Goal: Navigation & Orientation: Find specific page/section

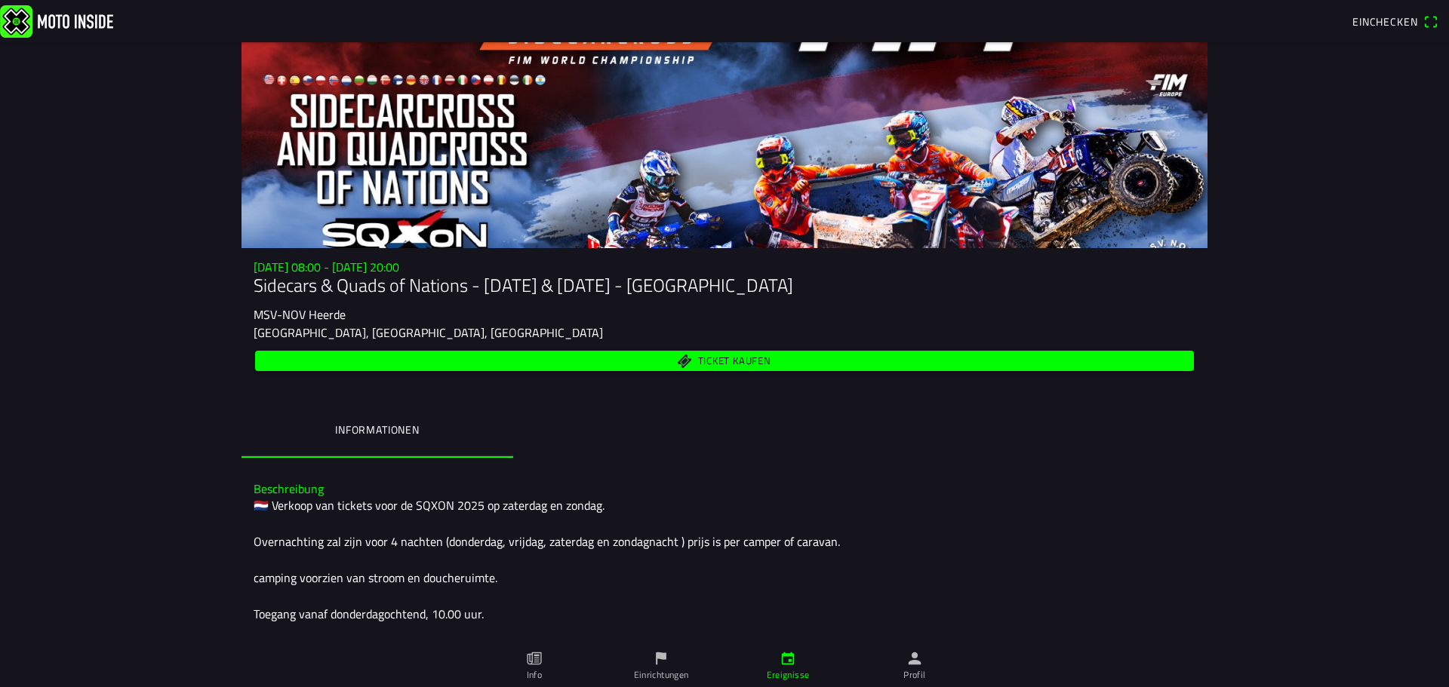
click at [710, 362] on span "Ticket kaufen" at bounding box center [734, 361] width 73 height 10
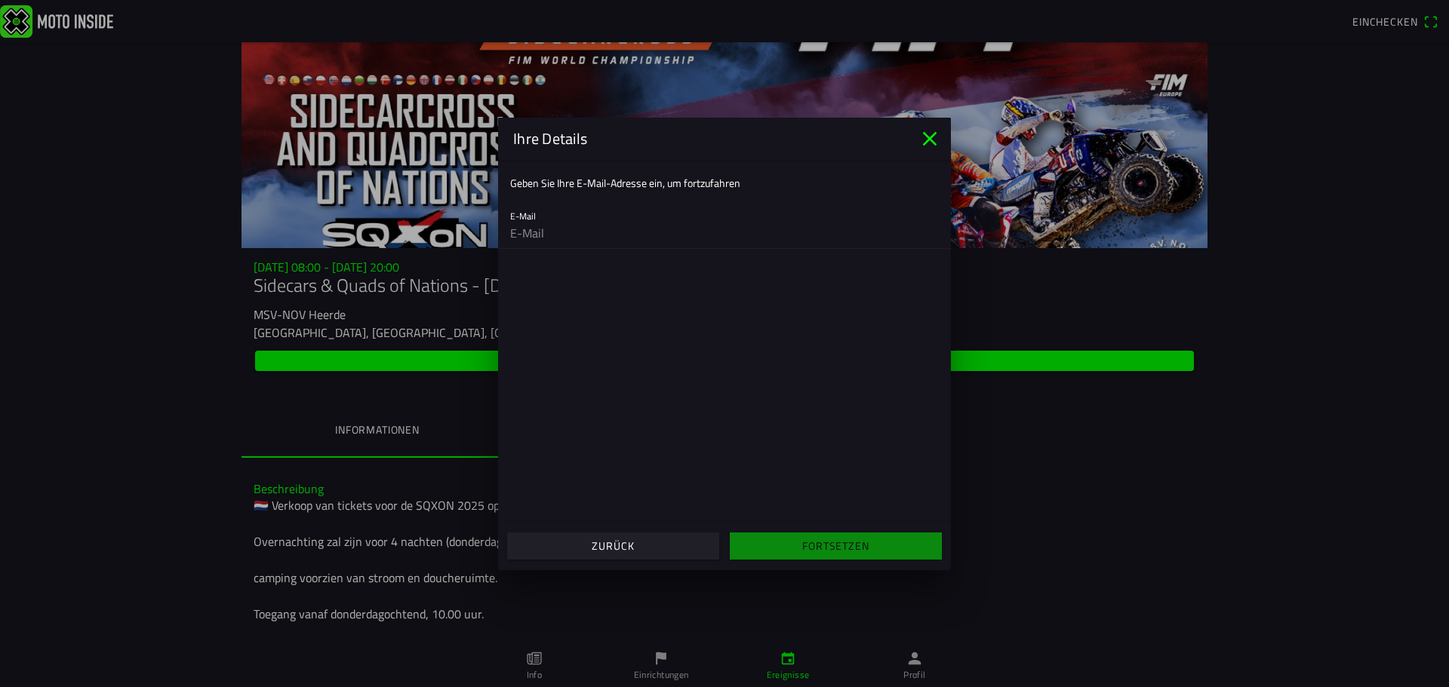
click at [929, 133] on icon "close" at bounding box center [929, 139] width 24 height 24
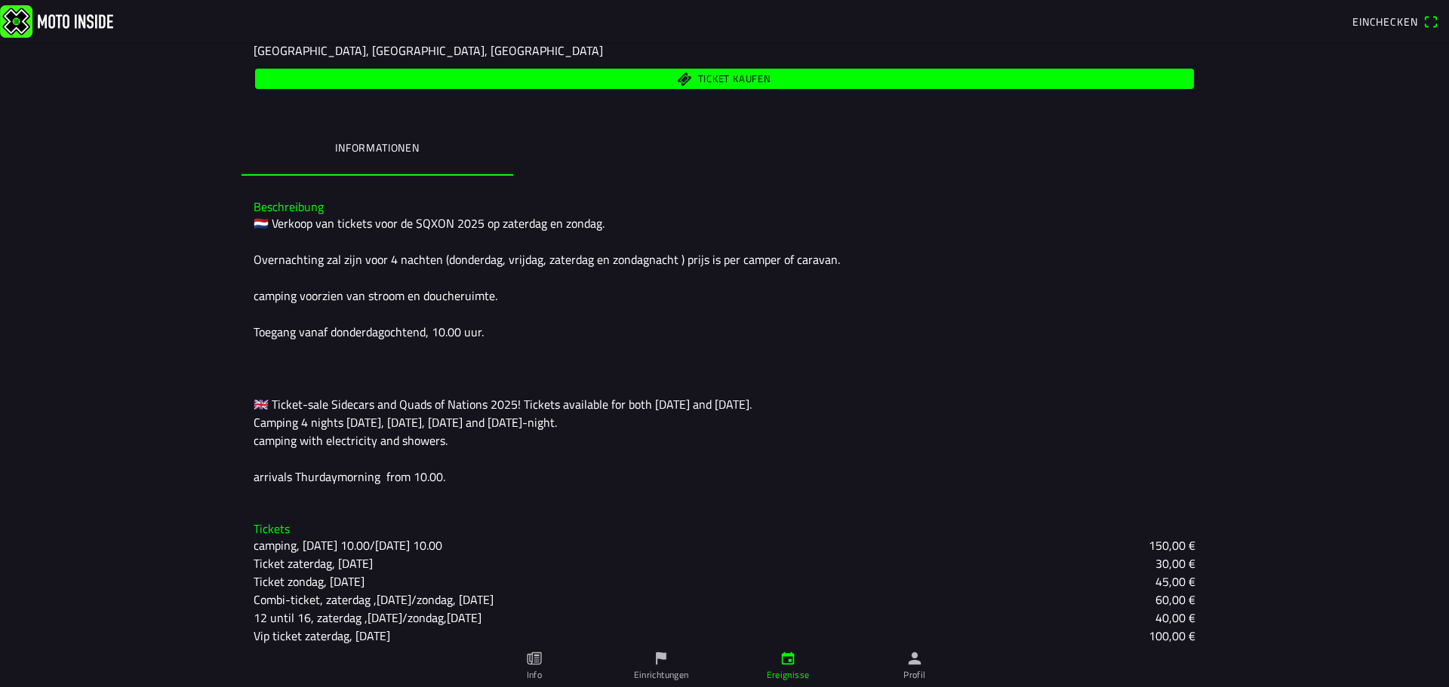
scroll to position [330, 0]
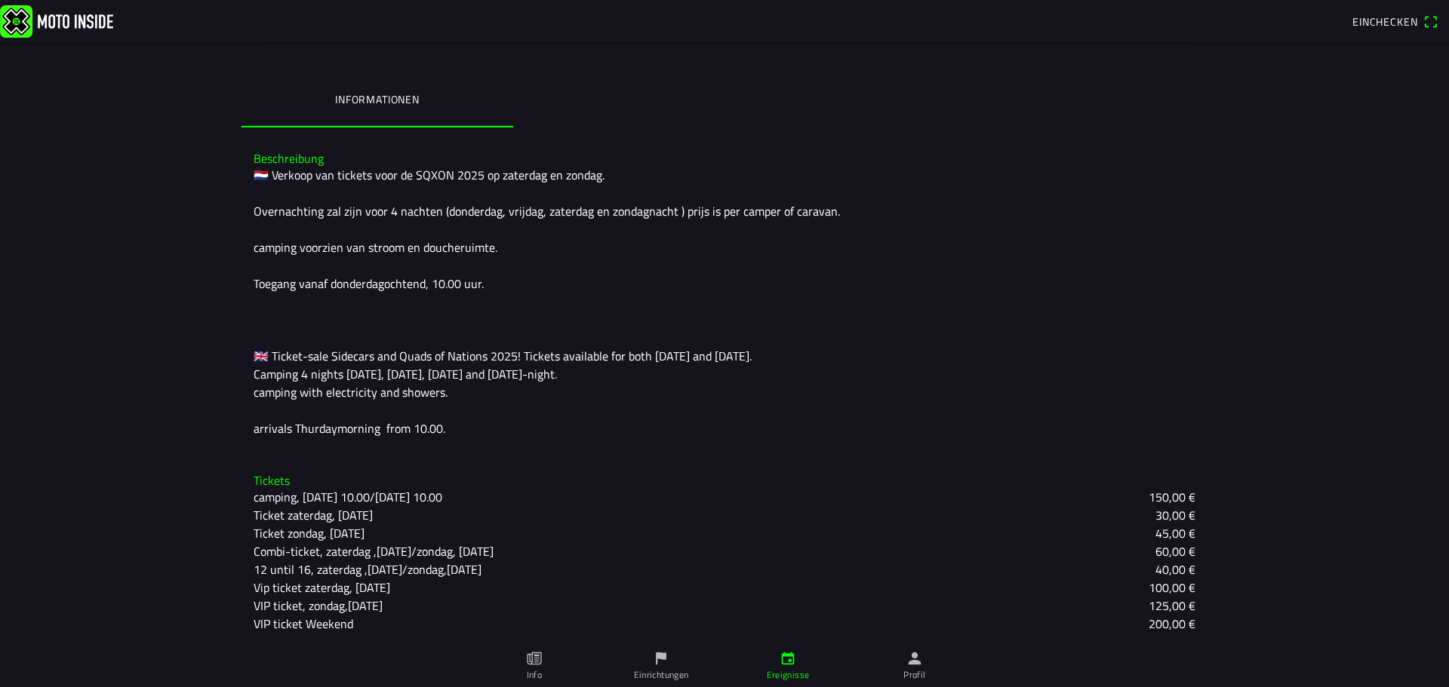
click at [536, 662] on icon "paper" at bounding box center [535, 659] width 5 height 8
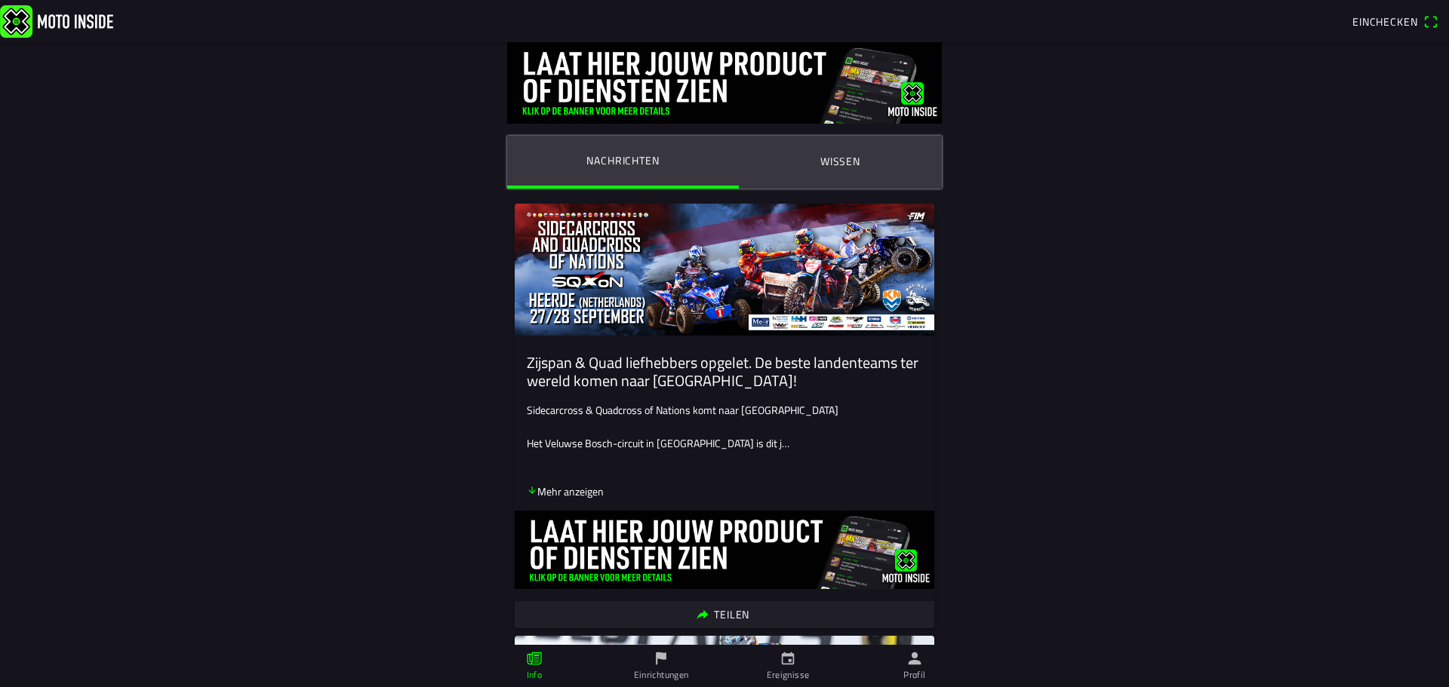
click at [527, 489] on icon "arrow down" at bounding box center [532, 490] width 11 height 11
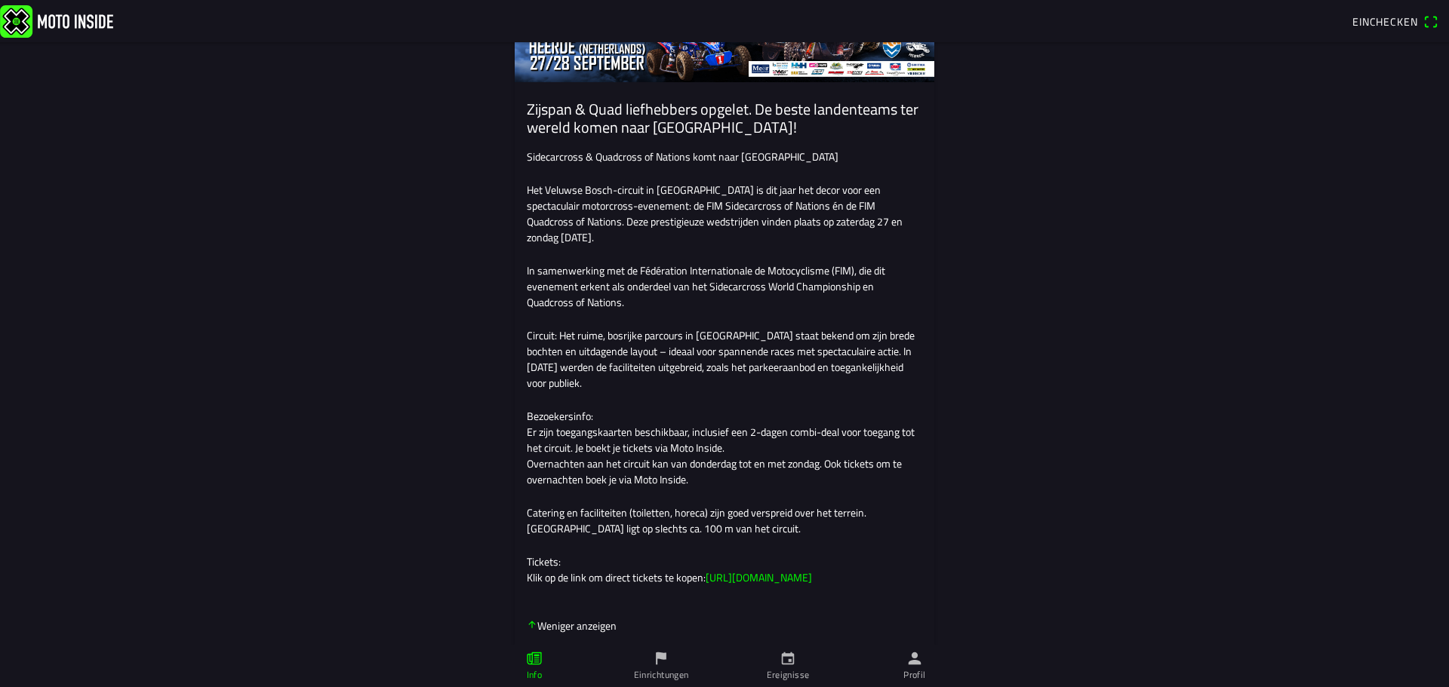
scroll to position [302, 0]
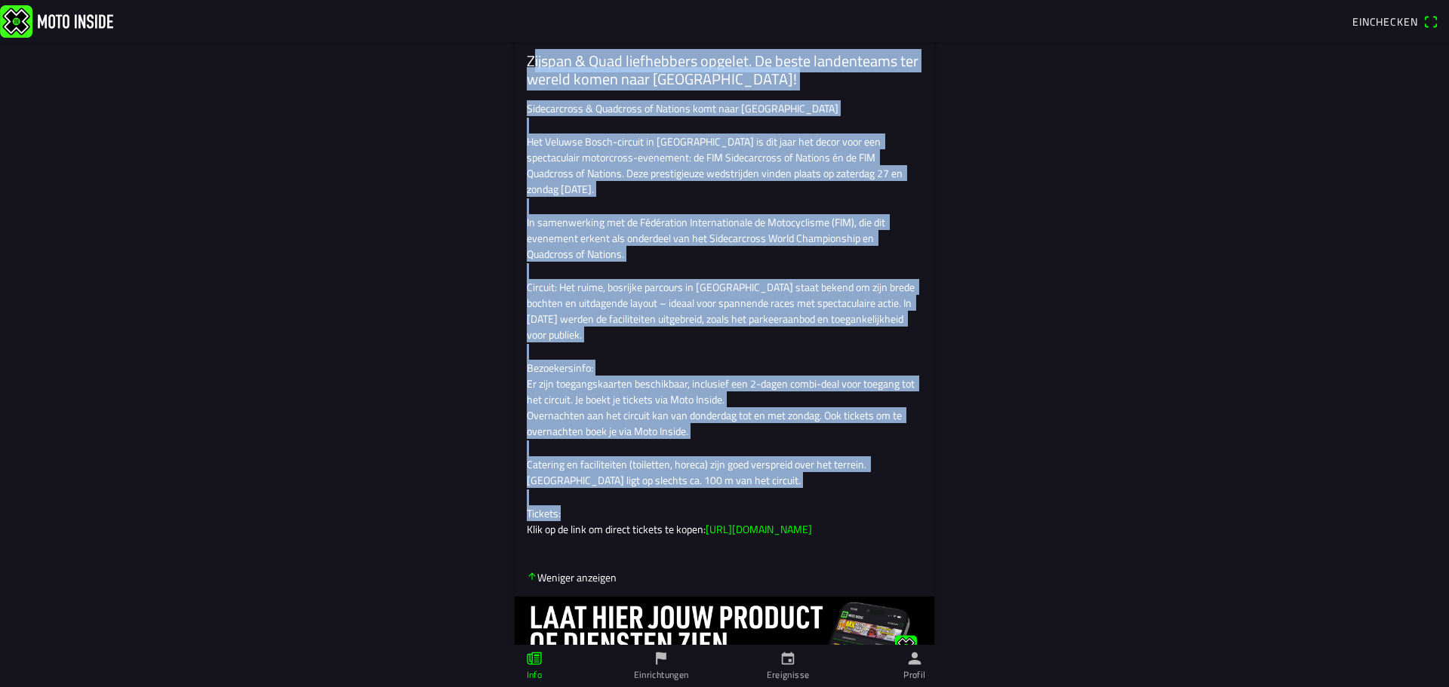
drag, startPoint x: 521, startPoint y: 210, endPoint x: 785, endPoint y: 543, distance: 424.3
click at [785, 543] on ion-card "Zijspan & Quad liefhebbers opgelet. De beste landenteams ter wereld komen naar …" at bounding box center [724, 308] width 419 height 813
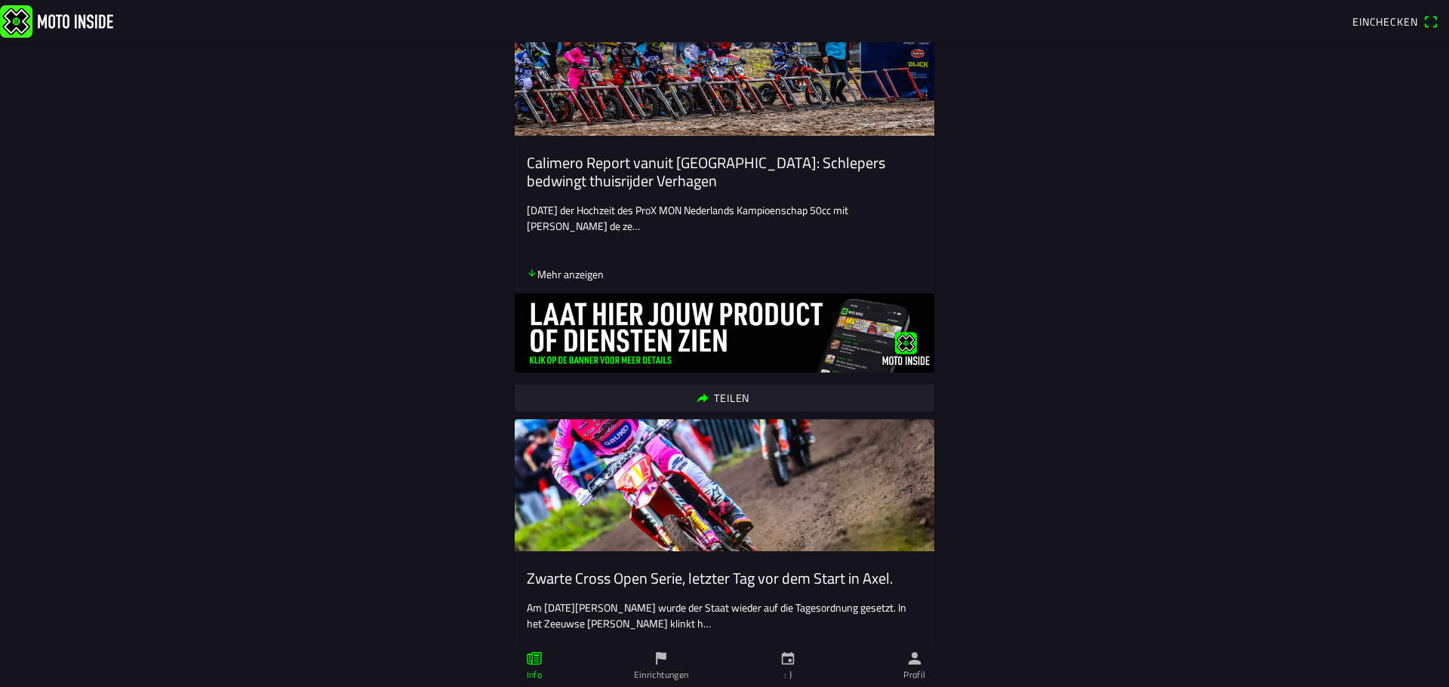
scroll to position [2641, 0]
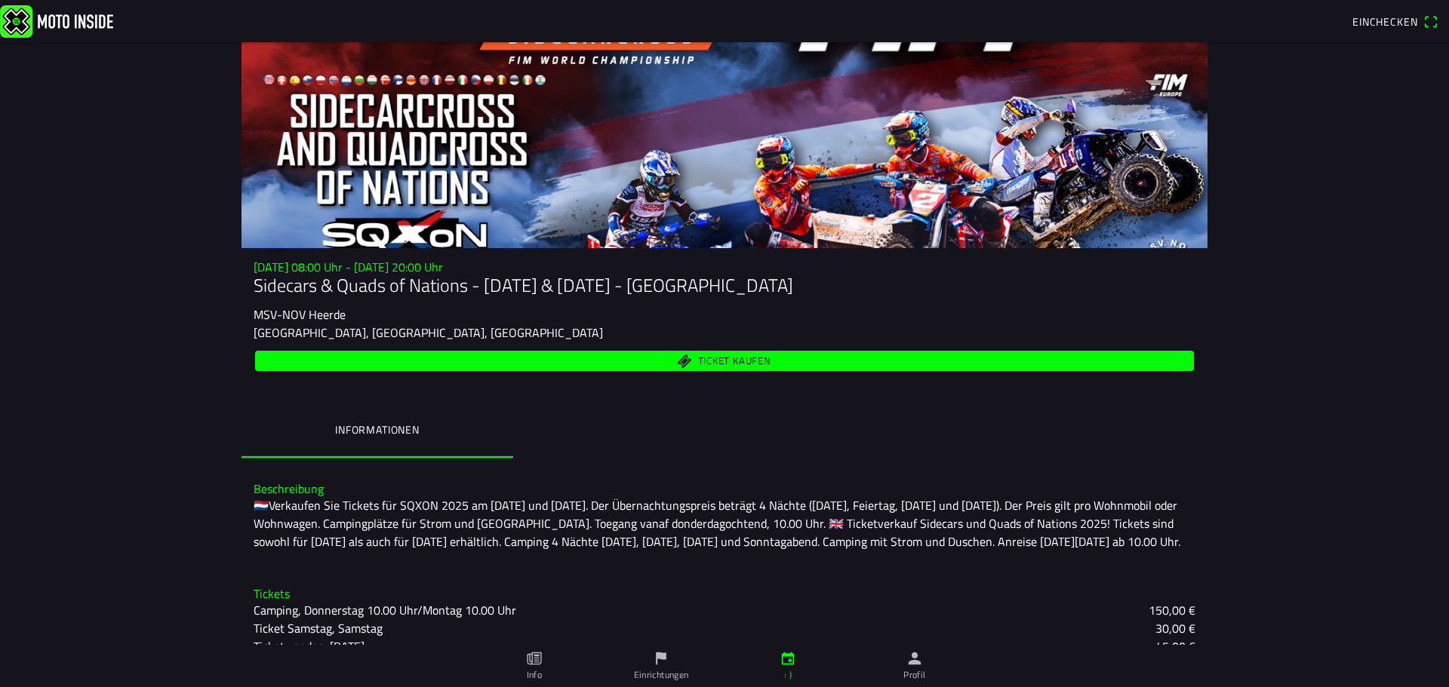
scroll to position [113, 0]
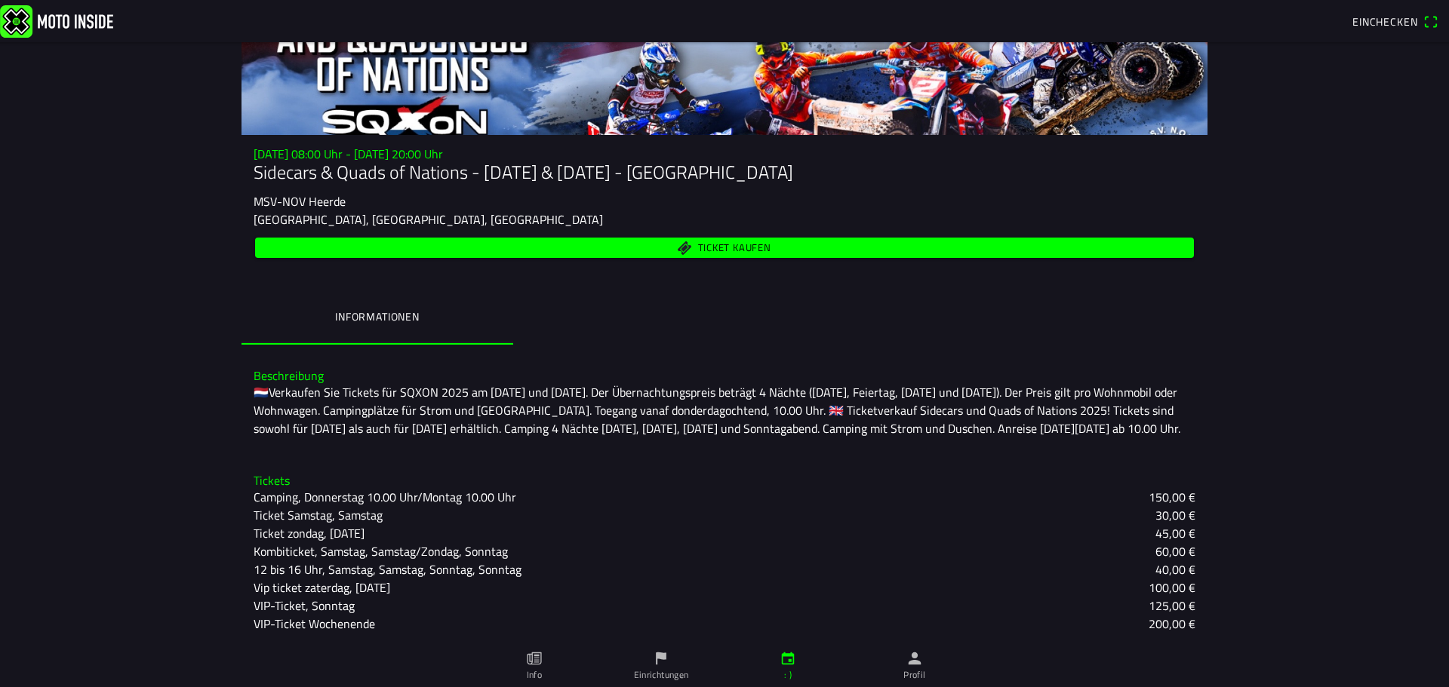
click at [659, 660] on icon "Flagge" at bounding box center [661, 658] width 17 height 17
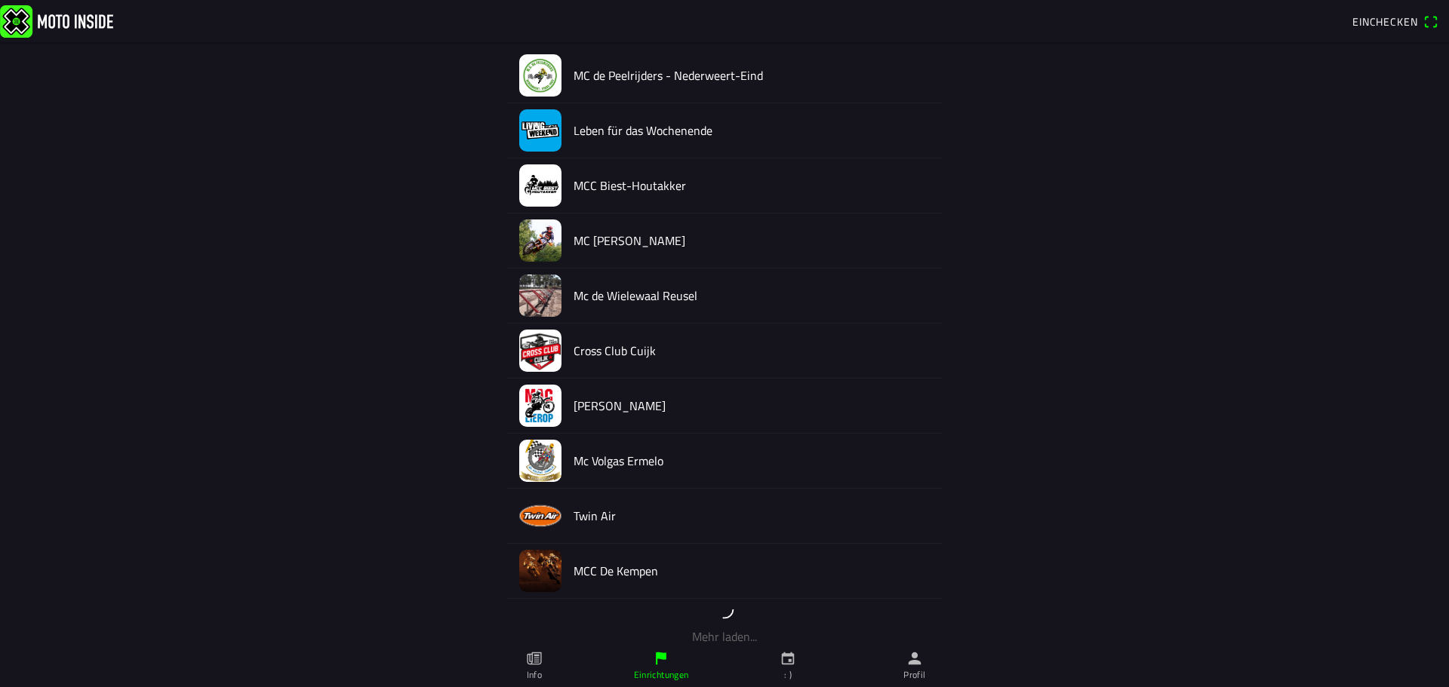
scroll to position [213, 0]
